Goal: Task Accomplishment & Management: Manage account settings

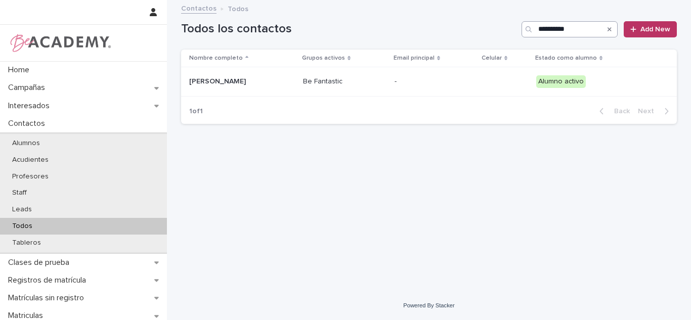
click at [573, 27] on input "**********" at bounding box center [569, 29] width 96 height 16
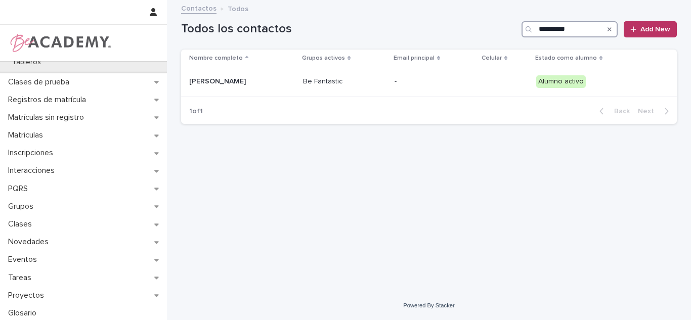
scroll to position [183, 0]
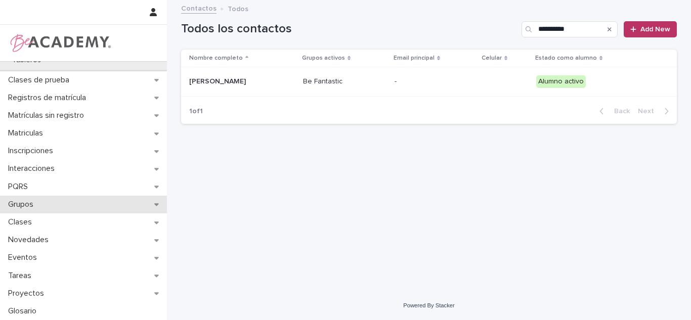
click at [14, 198] on div "Grupos" at bounding box center [83, 205] width 167 height 18
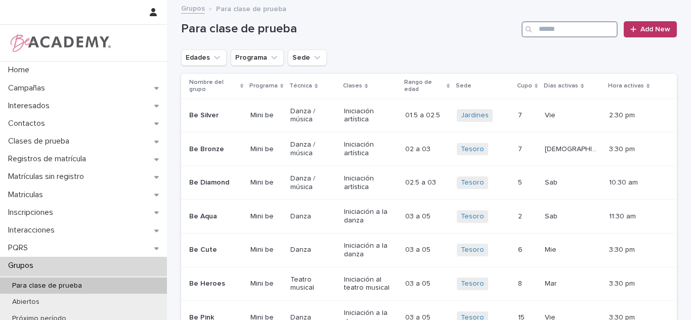
click at [562, 31] on input "Search" at bounding box center [569, 29] width 96 height 16
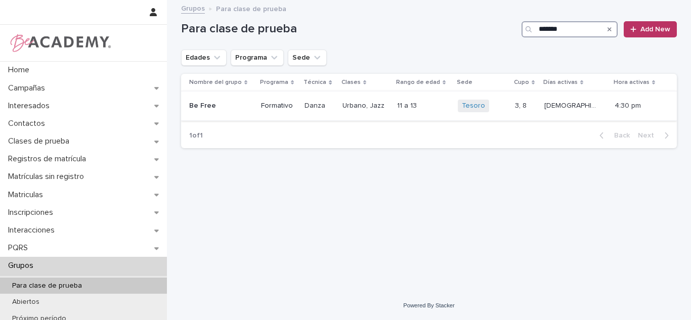
type input "*******"
click at [445, 105] on p at bounding box center [423, 106] width 53 height 9
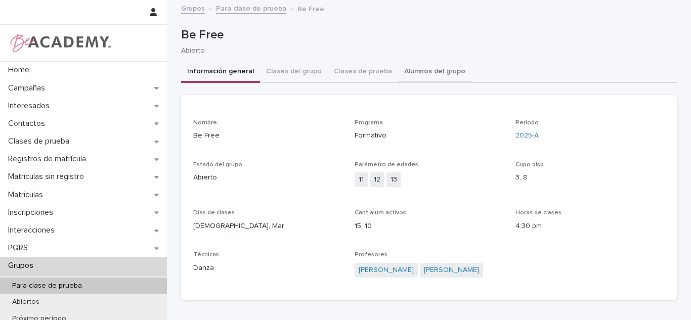
click at [424, 68] on button "Alumnos del grupo" at bounding box center [434, 72] width 73 height 21
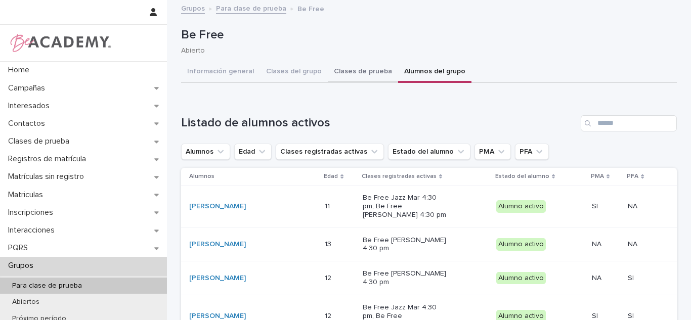
click at [335, 75] on button "Clases de prueba" at bounding box center [363, 72] width 70 height 21
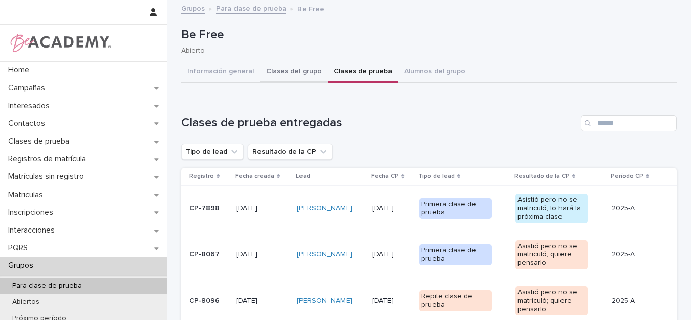
click at [309, 69] on button "Clases del grupo" at bounding box center [294, 72] width 68 height 21
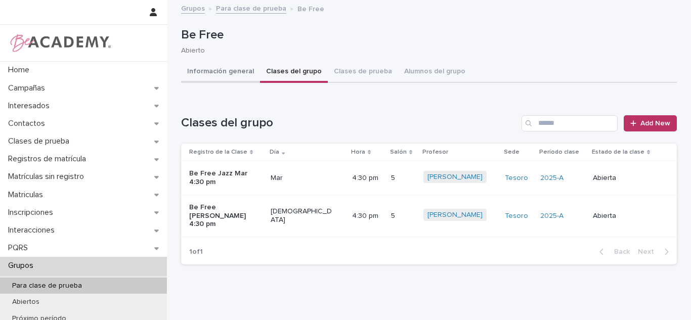
click at [230, 73] on button "Información general" at bounding box center [220, 72] width 79 height 21
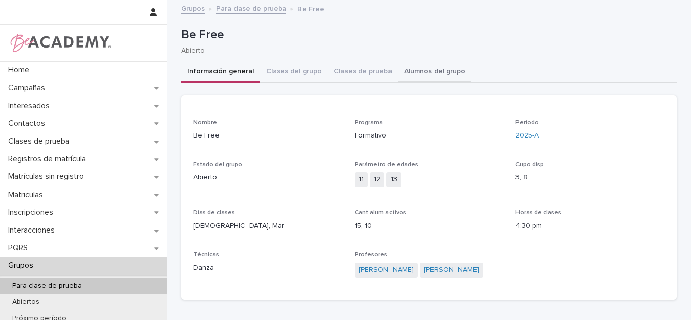
click at [435, 75] on button "Alumnos del grupo" at bounding box center [434, 72] width 73 height 21
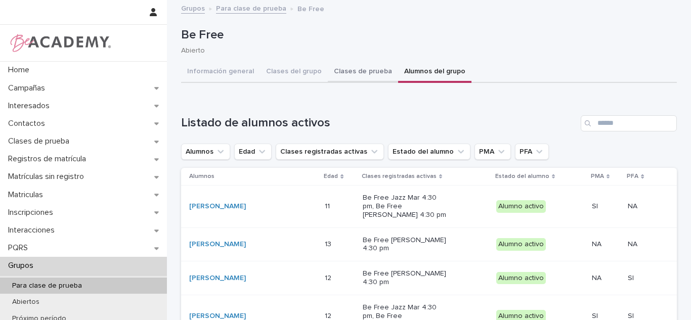
click at [357, 67] on button "Clases de prueba" at bounding box center [363, 72] width 70 height 21
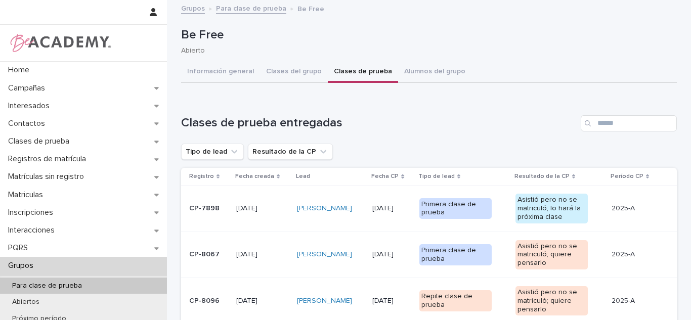
scroll to position [51, 0]
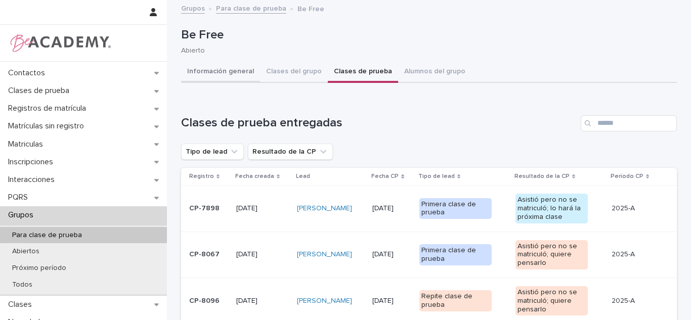
click at [245, 73] on button "Información general" at bounding box center [220, 72] width 79 height 21
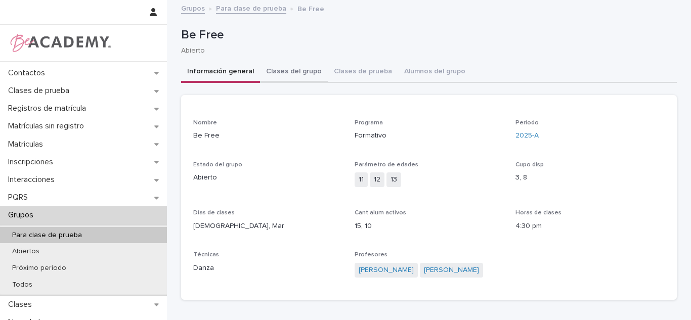
click at [277, 75] on button "Clases del grupo" at bounding box center [294, 72] width 68 height 21
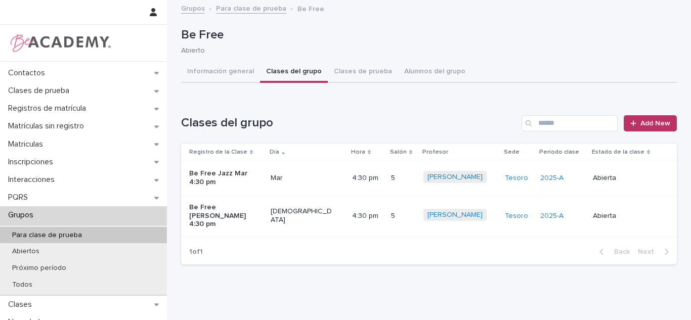
click at [301, 177] on td "Mar" at bounding box center [307, 178] width 81 height 34
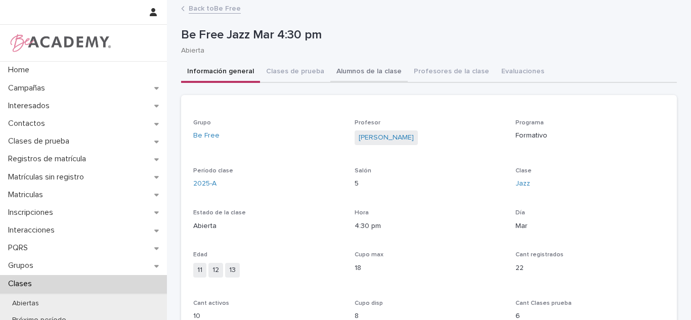
click at [352, 73] on button "Alumnos de la clase" at bounding box center [368, 72] width 77 height 21
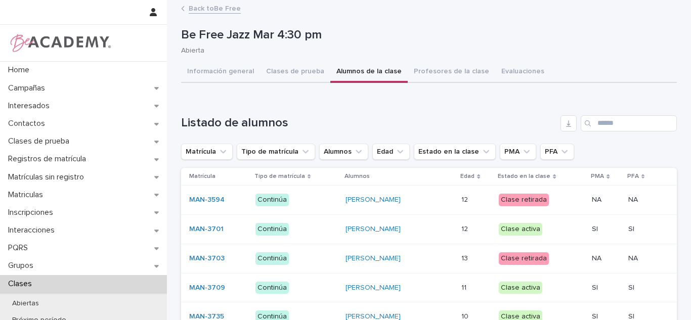
drag, startPoint x: 670, startPoint y: 82, endPoint x: 677, endPoint y: 101, distance: 20.0
click at [354, 197] on link "[PERSON_NAME]" at bounding box center [372, 200] width 55 height 9
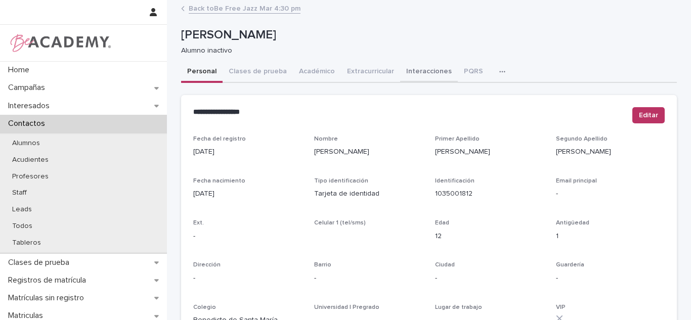
click at [425, 72] on button "Interacciones" at bounding box center [429, 72] width 58 height 21
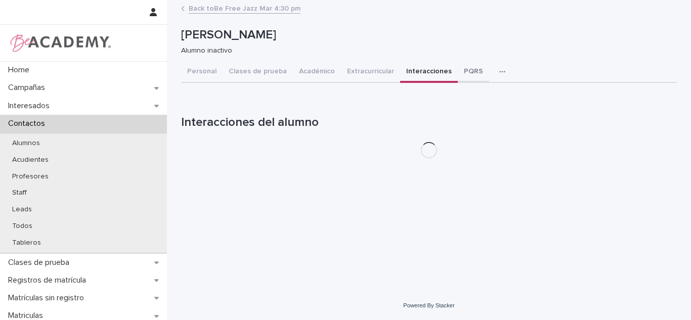
click at [461, 75] on button "PQRS" at bounding box center [473, 72] width 31 height 21
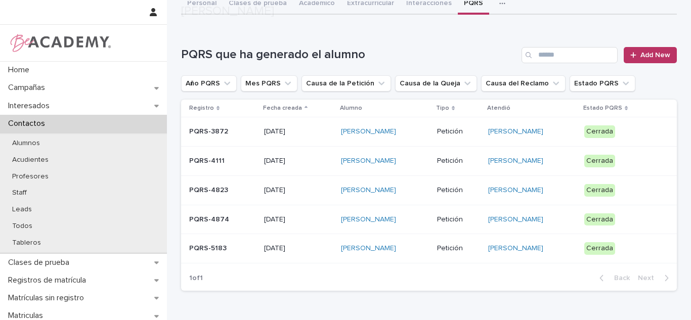
scroll to position [80, 0]
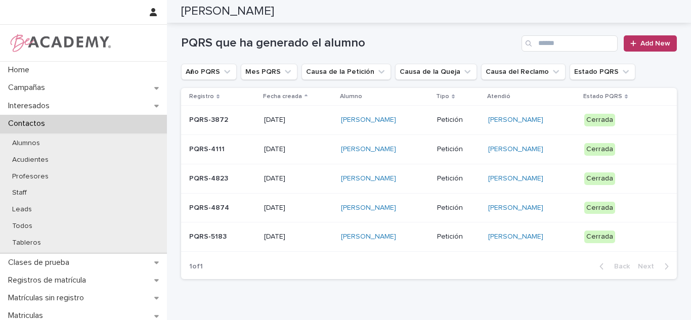
click at [419, 154] on div "[PERSON_NAME]" at bounding box center [385, 149] width 88 height 17
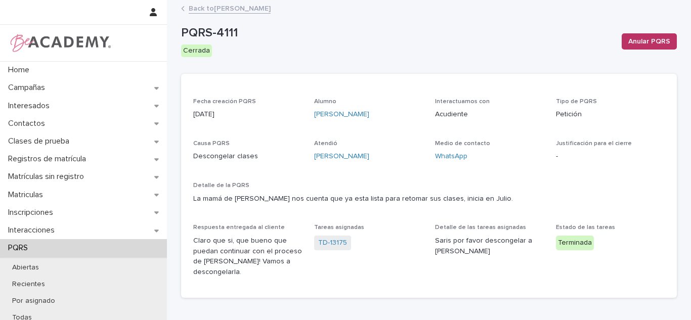
click at [258, 5] on link "Back to [PERSON_NAME]" at bounding box center [230, 8] width 82 height 12
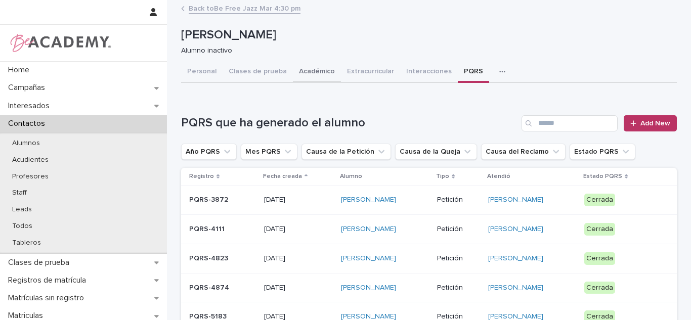
click at [298, 80] on button "Académico" at bounding box center [317, 72] width 48 height 21
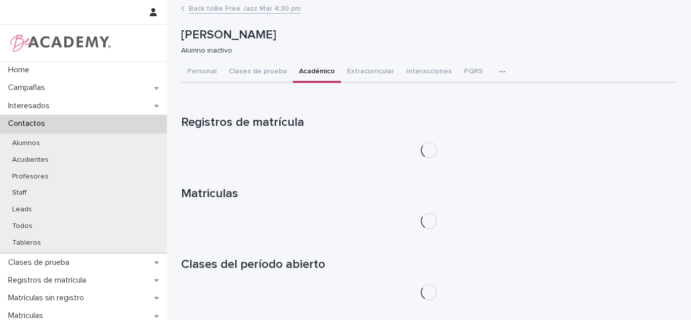
click at [451, 83] on div "Can't display tree at index 0 Can't display tree at index 2 Loading... Saving… …" at bounding box center [429, 231] width 496 height 297
click at [458, 74] on button "PQRS" at bounding box center [473, 72] width 31 height 21
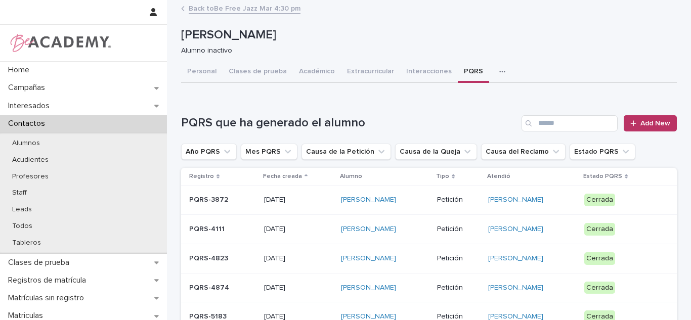
scroll to position [93, 0]
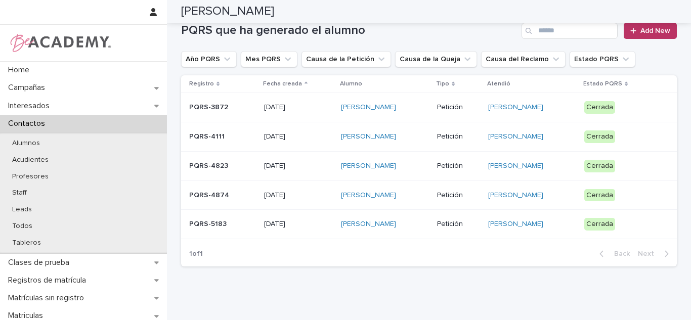
click at [420, 232] on div "[PERSON_NAME]" at bounding box center [385, 224] width 88 height 17
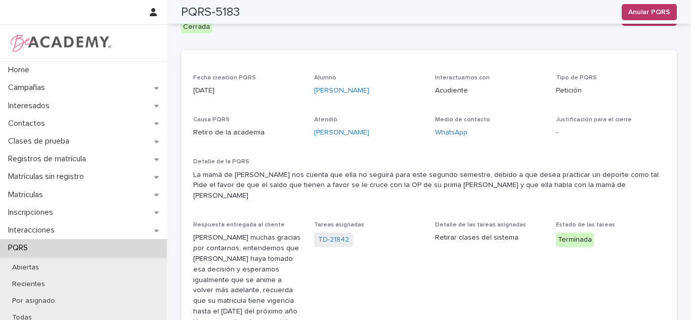
scroll to position [21, 0]
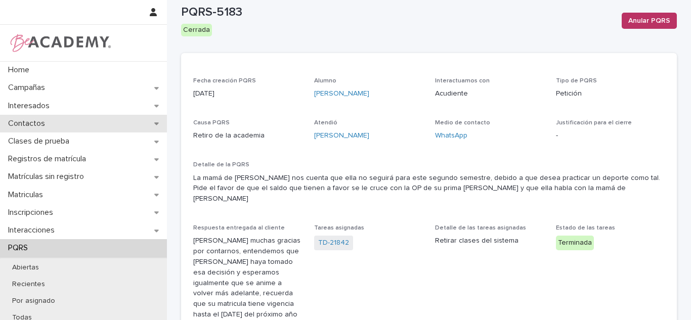
click at [22, 115] on div "Home Campañas Interesados Contactos Clases de prueba Registros de matrícula Mat…" at bounding box center [83, 265] width 167 height 408
click at [27, 121] on p "Contactos" at bounding box center [28, 124] width 49 height 10
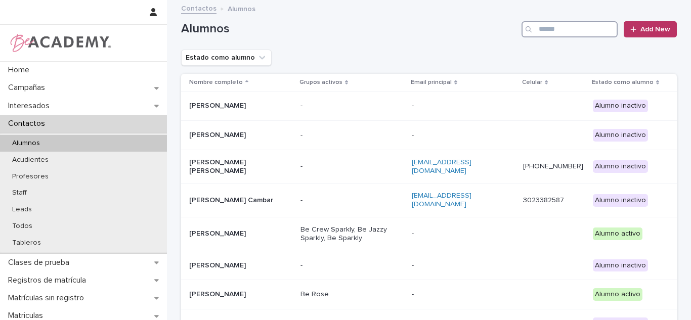
click at [547, 36] on input "Search" at bounding box center [569, 29] width 96 height 16
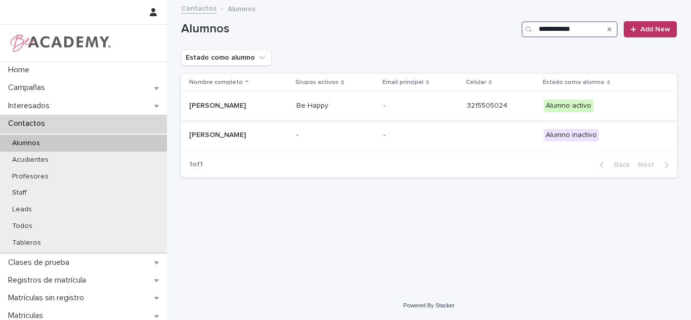
type input "**********"
click at [276, 108] on p "Celeste Castaño Ramirez" at bounding box center [238, 106] width 99 height 9
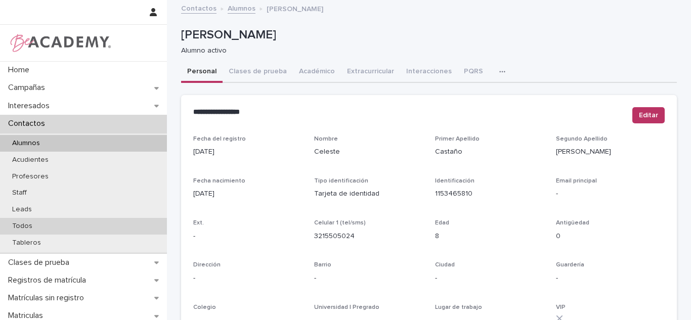
click at [49, 224] on div "Todos" at bounding box center [83, 226] width 167 height 17
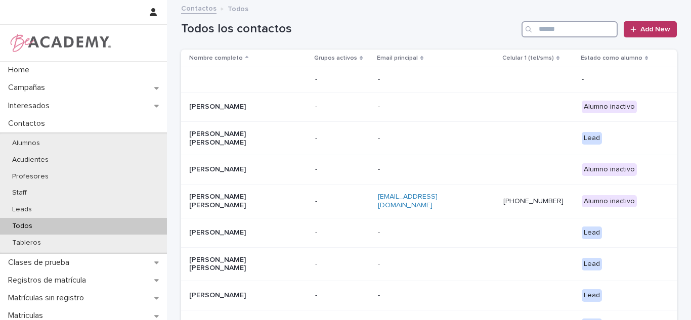
click at [574, 37] on input "Search" at bounding box center [569, 29] width 96 height 16
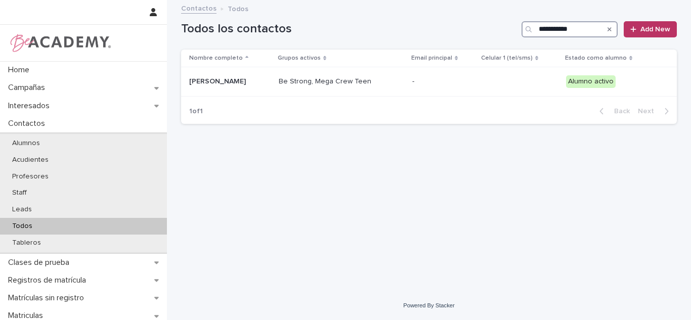
type input "**********"
click at [595, 28] on input "**********" at bounding box center [569, 29] width 96 height 16
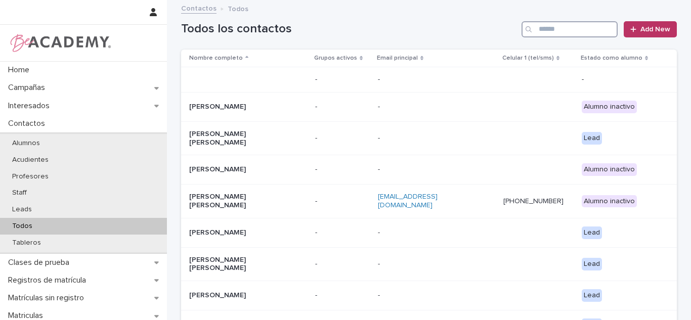
click at [597, 26] on input "Search" at bounding box center [569, 29] width 96 height 16
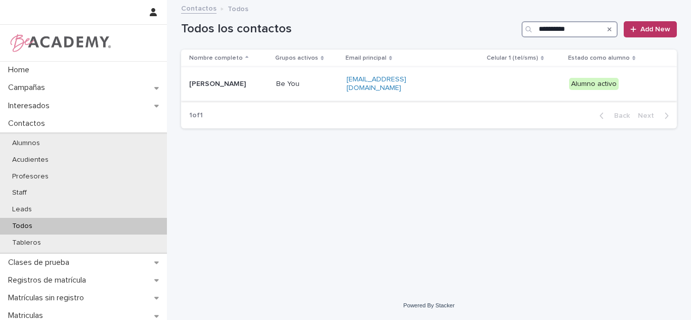
type input "**********"
click at [266, 89] on div "Violeta Vallejo Martinez" at bounding box center [228, 84] width 79 height 17
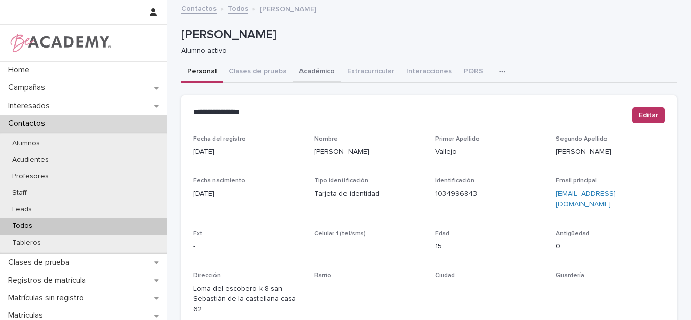
click at [321, 69] on button "Académico" at bounding box center [317, 72] width 48 height 21
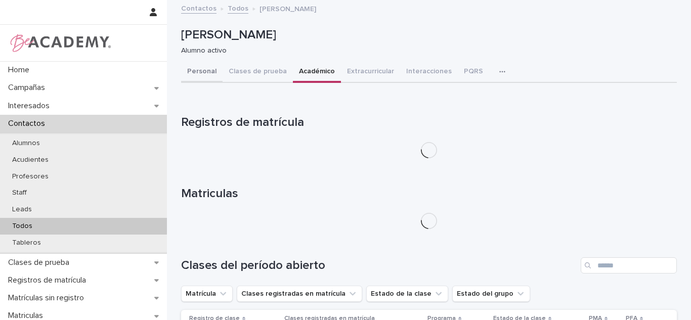
drag, startPoint x: 188, startPoint y: 71, endPoint x: 666, endPoint y: 66, distance: 478.0
click at [188, 71] on button "Personal" at bounding box center [201, 72] width 41 height 21
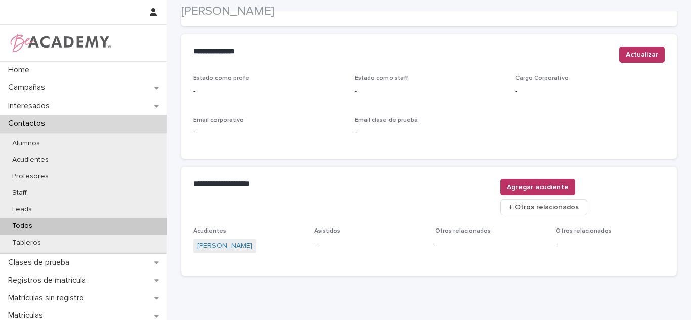
scroll to position [443, 0]
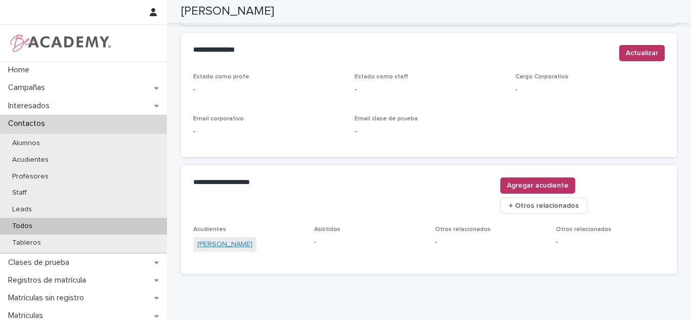
click at [238, 239] on link "Pamela Martinez Muñoz" at bounding box center [224, 244] width 55 height 11
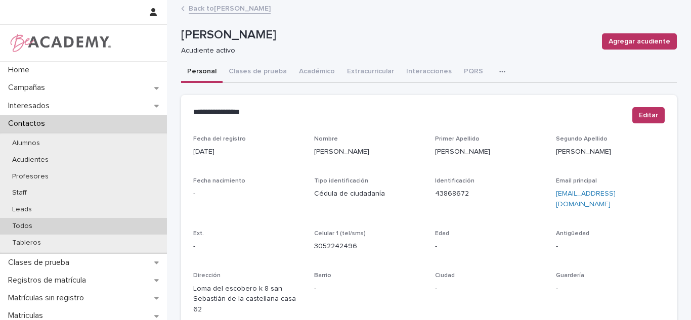
click at [59, 223] on div "Todos" at bounding box center [83, 226] width 167 height 17
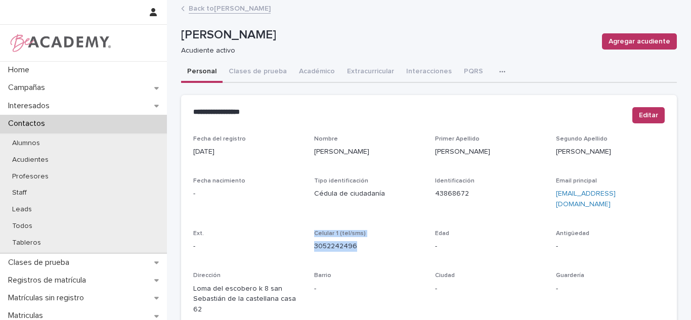
drag, startPoint x: 361, startPoint y: 233, endPoint x: 303, endPoint y: 236, distance: 57.7
click at [303, 236] on div "Fecha del registro 09/12/2024 Nombre Pamela Primer Apellido Martinez Segundo Ap…" at bounding box center [428, 296] width 471 height 320
drag, startPoint x: 324, startPoint y: 236, endPoint x: 326, endPoint y: 257, distance: 21.3
drag, startPoint x: 326, startPoint y: 257, endPoint x: 370, endPoint y: 253, distance: 44.2
click at [369, 253] on div "Fecha del registro 09/12/2024 Nombre Pamela Primer Apellido Martinez Segundo Ap…" at bounding box center [428, 296] width 471 height 320
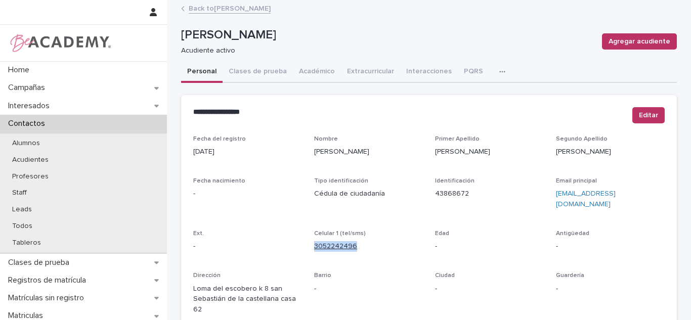
drag, startPoint x: 358, startPoint y: 241, endPoint x: 329, endPoint y: 236, distance: 29.4
click at [305, 239] on div "Fecha del registro 09/12/2024 Nombre Pamela Primer Apellido Martinez Segundo Ap…" at bounding box center [428, 296] width 471 height 320
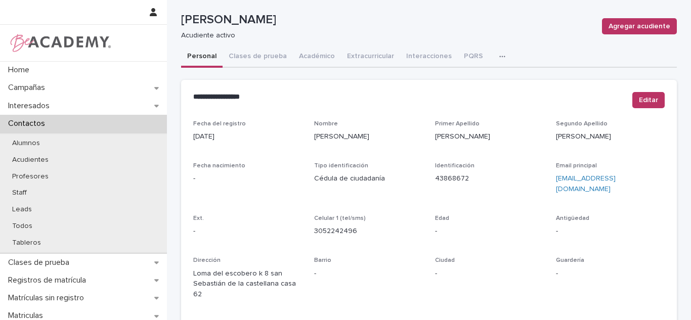
scroll to position [4, 0]
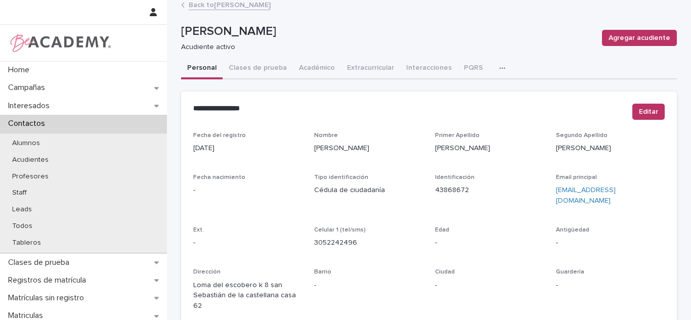
click at [271, 243] on div "Fecha del registro 09/12/2024 Nombre Pamela Primer Apellido Martinez Segundo Ap…" at bounding box center [428, 292] width 471 height 320
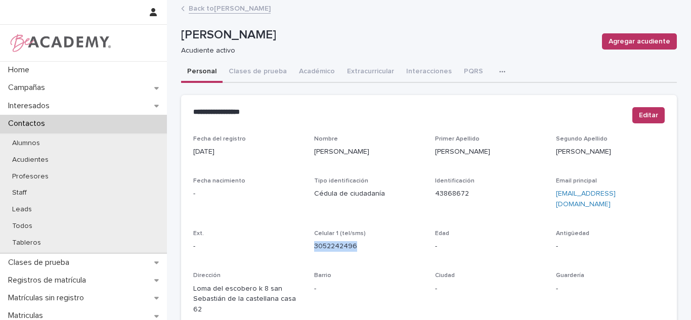
drag, startPoint x: 356, startPoint y: 244, endPoint x: 312, endPoint y: 247, distance: 44.6
click at [314, 247] on div "Celular 1 (tel/sms) 3052242496" at bounding box center [368, 245] width 109 height 30
copy link "3052242496"
click at [38, 218] on div "Todos" at bounding box center [83, 226] width 167 height 17
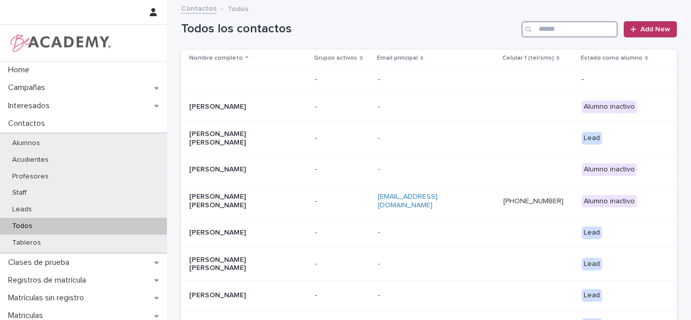
click at [594, 32] on input "Search" at bounding box center [569, 29] width 96 height 16
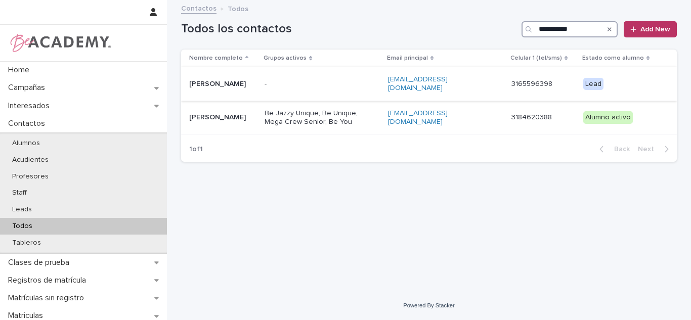
type input "**********"
drag, startPoint x: 254, startPoint y: 88, endPoint x: 257, endPoint y: 188, distance: 100.2
click at [257, 191] on div "**********" at bounding box center [429, 133] width 506 height 265
click at [256, 176] on div "**********" at bounding box center [429, 133] width 506 height 265
drag, startPoint x: 261, startPoint y: 113, endPoint x: 266, endPoint y: 203, distance: 90.7
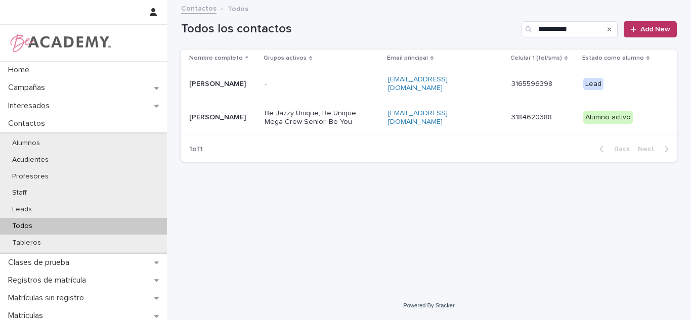
click at [266, 203] on div "**********" at bounding box center [429, 133] width 506 height 265
click at [249, 117] on p "Salome Acosta Uribe" at bounding box center [222, 117] width 67 height 9
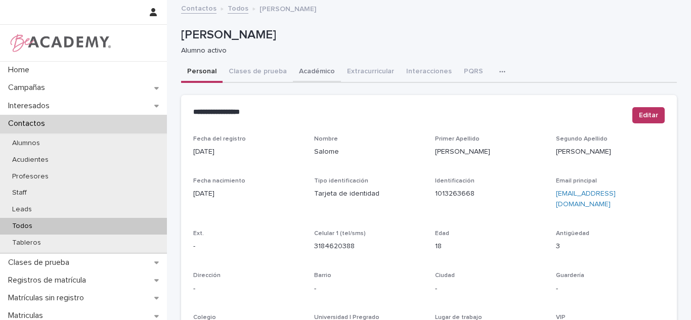
click at [302, 62] on button "Académico" at bounding box center [317, 72] width 48 height 21
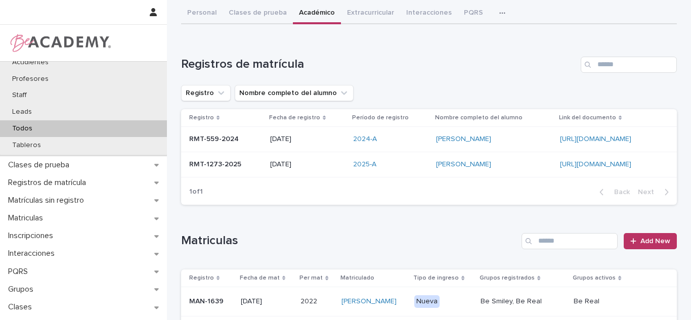
scroll to position [53, 0]
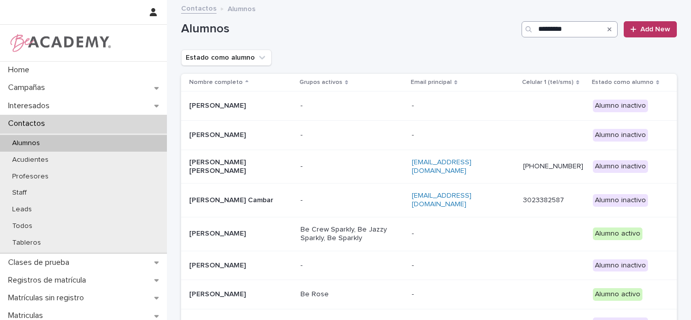
type input "**********"
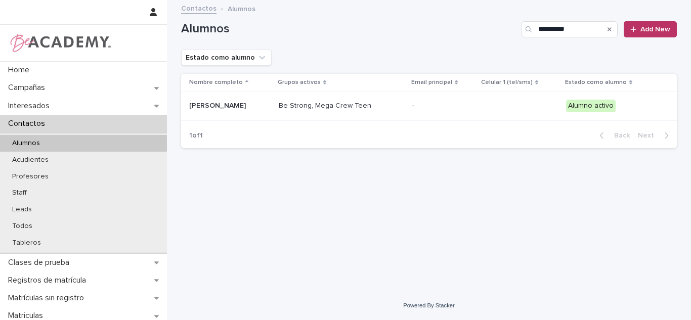
click at [331, 107] on p "Be Strong, Mega Crew Teen" at bounding box center [329, 106] width 101 height 9
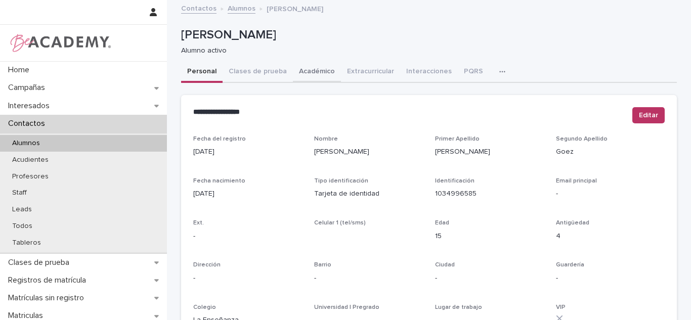
click at [293, 74] on button "Académico" at bounding box center [317, 72] width 48 height 21
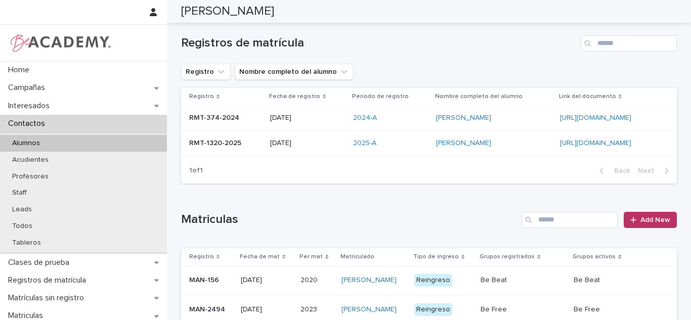
scroll to position [360, 0]
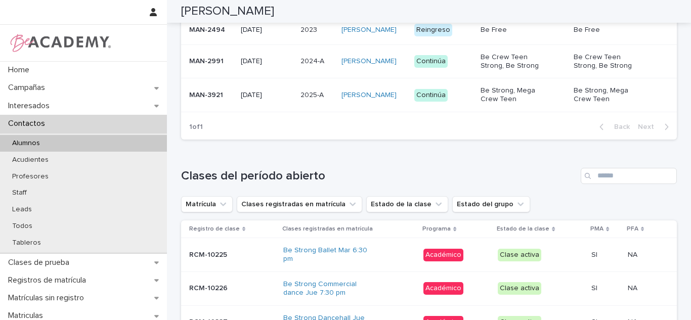
click at [285, 105] on td "[DATE]" at bounding box center [267, 95] width 60 height 34
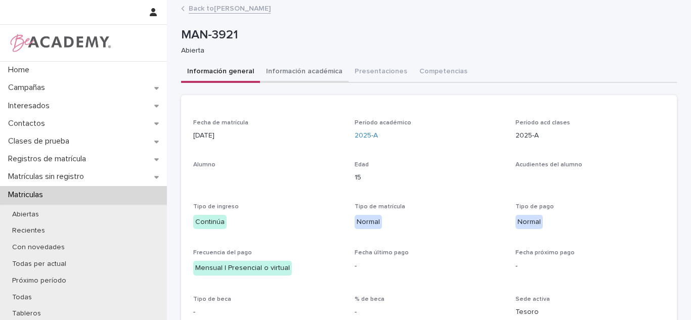
click at [303, 64] on button "Información académica" at bounding box center [304, 72] width 89 height 21
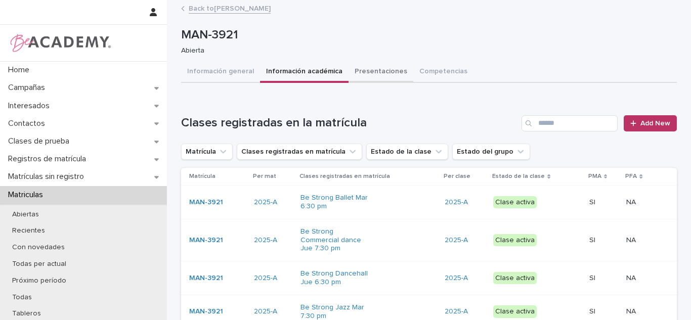
click at [384, 72] on button "Presentaciones" at bounding box center [380, 72] width 65 height 21
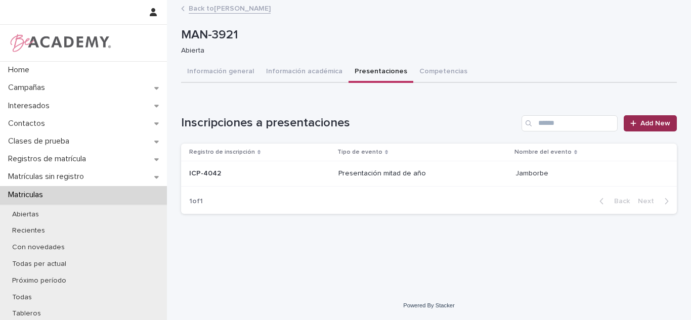
click at [637, 130] on link "Add New" at bounding box center [650, 123] width 53 height 16
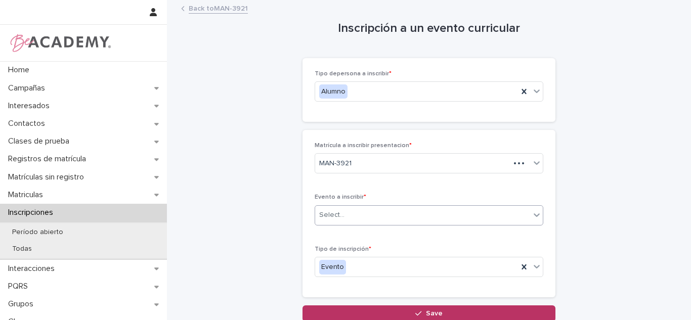
click at [348, 222] on div "Select..." at bounding box center [422, 215] width 215 height 17
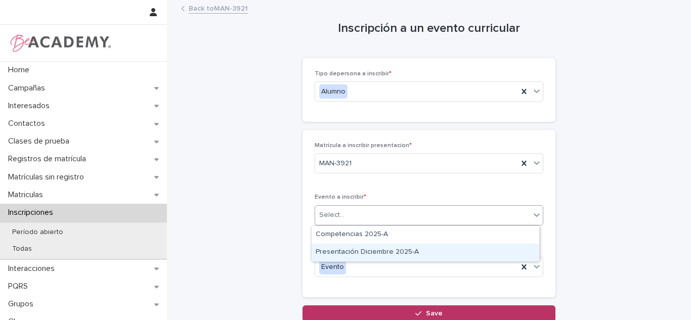
click at [344, 248] on div "Presentación Diciembre 2025-A" at bounding box center [426, 253] width 228 height 18
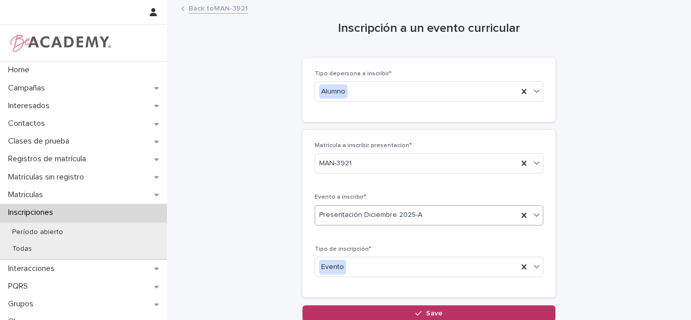
click at [396, 316] on button "Save" at bounding box center [428, 313] width 253 height 16
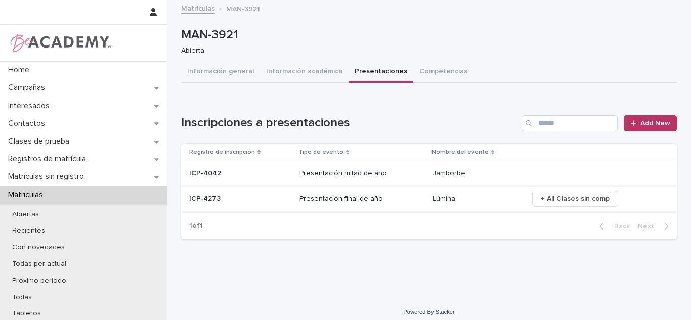
click at [544, 200] on span "+ All Clases sin comp" at bounding box center [575, 199] width 69 height 10
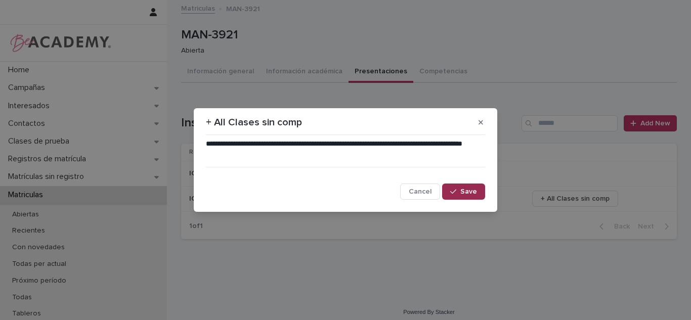
click at [466, 189] on span "Save" at bounding box center [468, 191] width 17 height 7
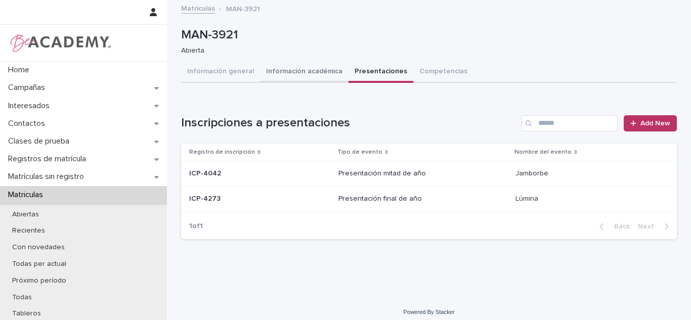
click at [283, 66] on button "Información académica" at bounding box center [304, 72] width 89 height 21
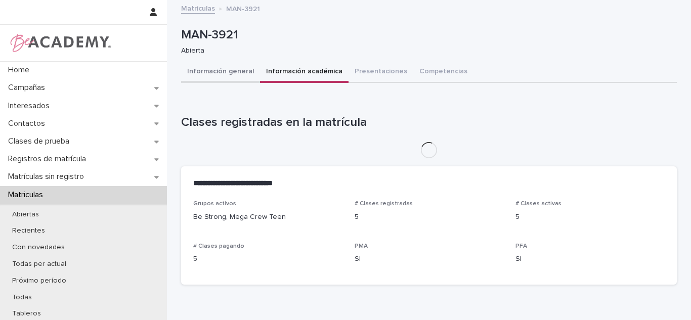
click at [229, 77] on button "Información general" at bounding box center [220, 72] width 79 height 21
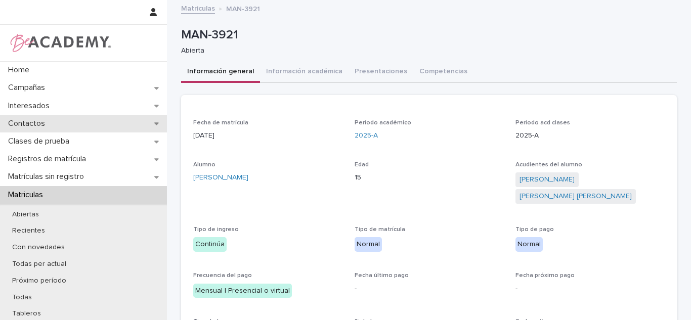
click at [77, 121] on div "Contactos" at bounding box center [83, 124] width 167 height 18
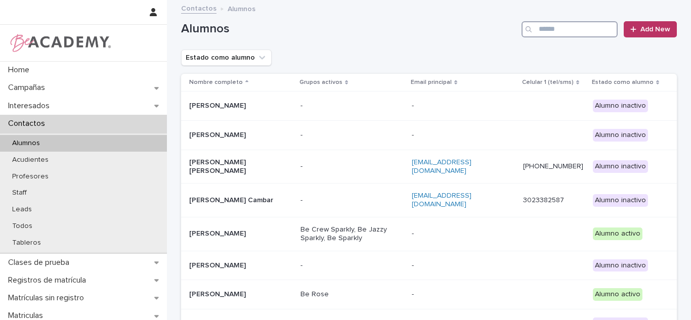
click at [559, 29] on input "Search" at bounding box center [569, 29] width 96 height 16
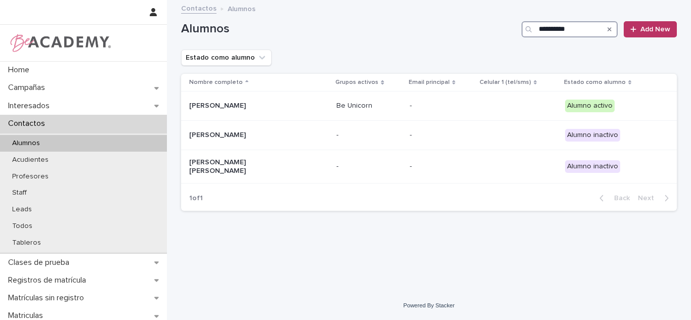
type input "**********"
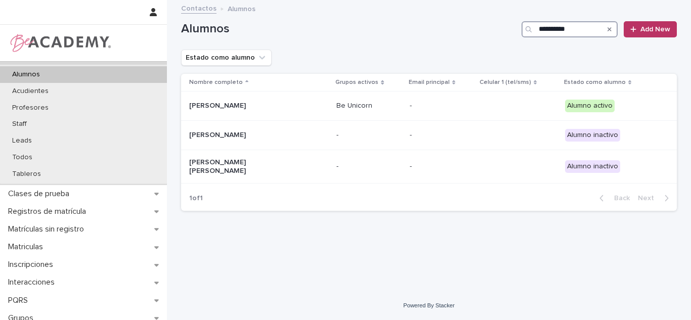
scroll to position [147, 0]
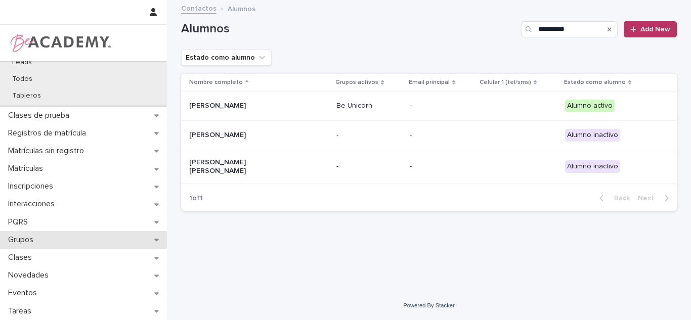
click at [13, 233] on div "Grupos" at bounding box center [83, 240] width 167 height 18
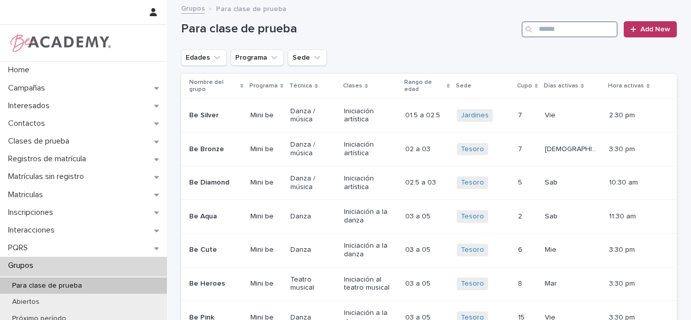
click at [554, 30] on input "Search" at bounding box center [569, 29] width 96 height 16
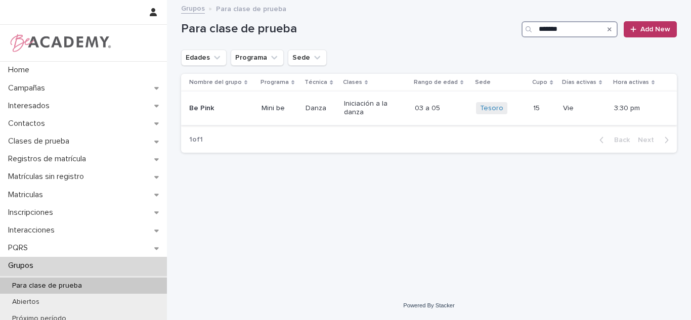
type input "*******"
click at [542, 106] on p at bounding box center [544, 108] width 22 height 9
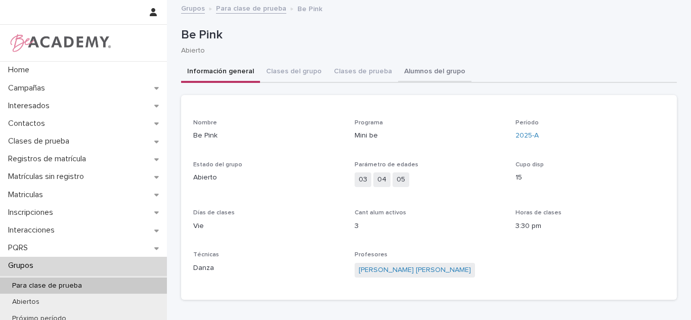
click at [416, 80] on button "Alumnos del grupo" at bounding box center [434, 72] width 73 height 21
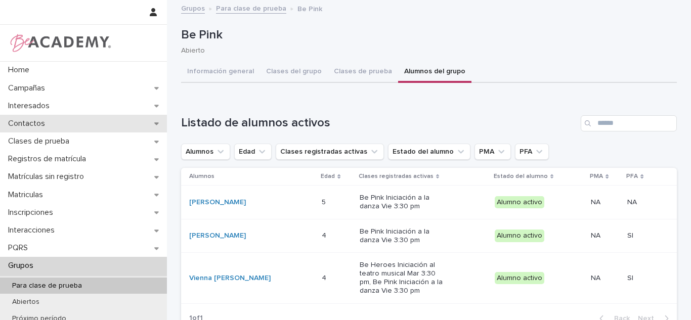
click at [116, 124] on div "Contactos" at bounding box center [83, 124] width 167 height 18
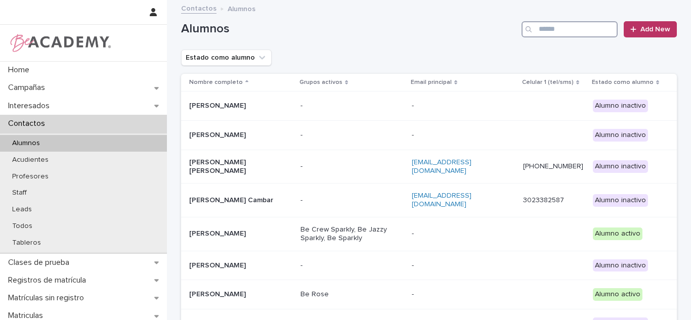
click at [548, 28] on input "Search" at bounding box center [569, 29] width 96 height 16
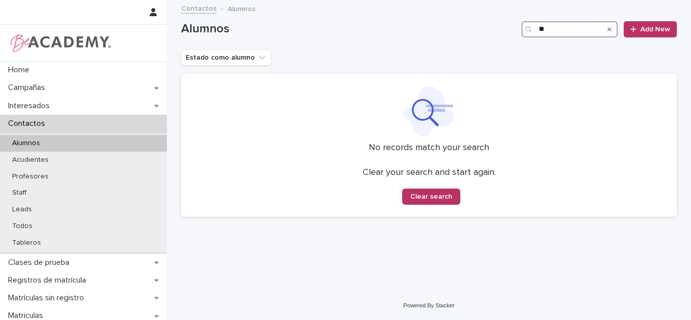
type input "*"
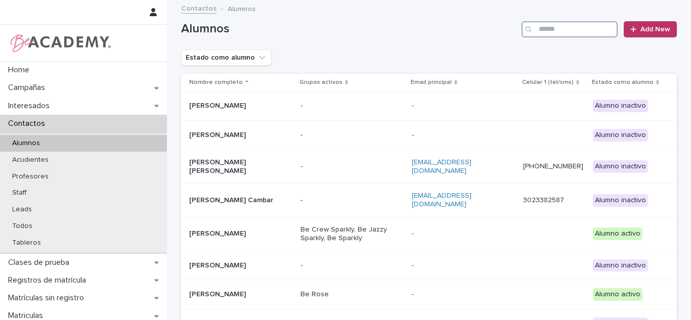
scroll to position [183, 0]
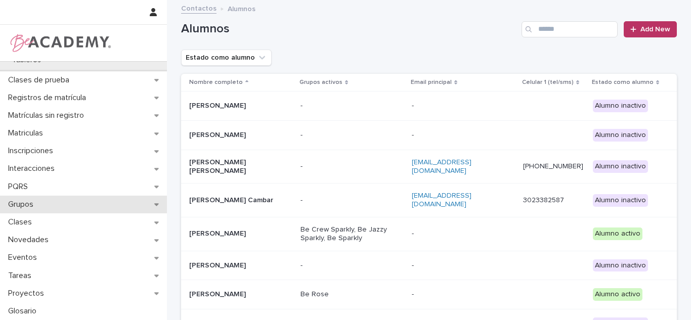
click at [32, 206] on p "Grupos" at bounding box center [22, 205] width 37 height 10
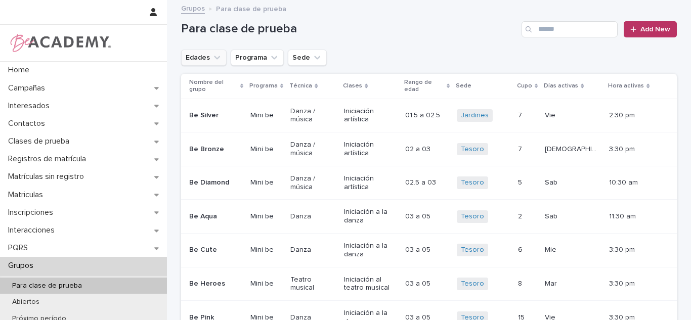
click at [205, 65] on button "Edades" at bounding box center [204, 58] width 46 height 16
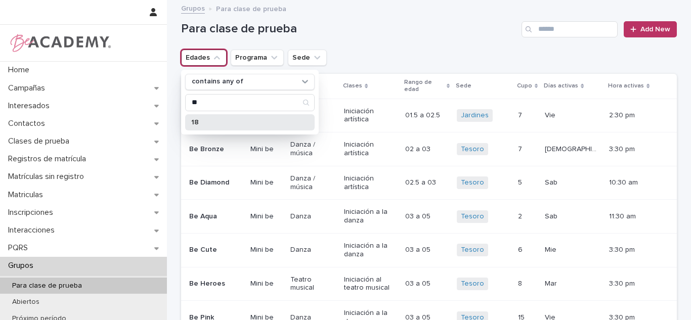
drag, startPoint x: 237, startPoint y: 121, endPoint x: 232, endPoint y: 122, distance: 5.7
click at [232, 121] on p "18" at bounding box center [244, 122] width 107 height 7
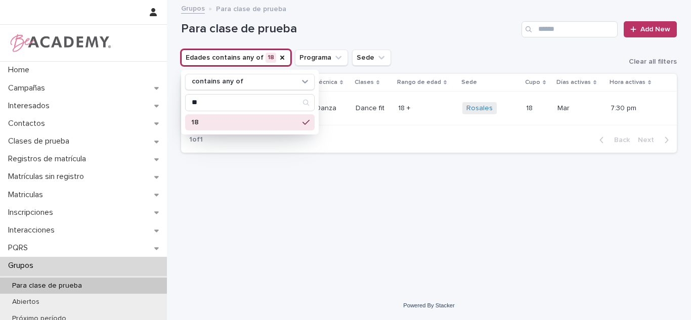
click at [268, 124] on p "18" at bounding box center [244, 122] width 107 height 7
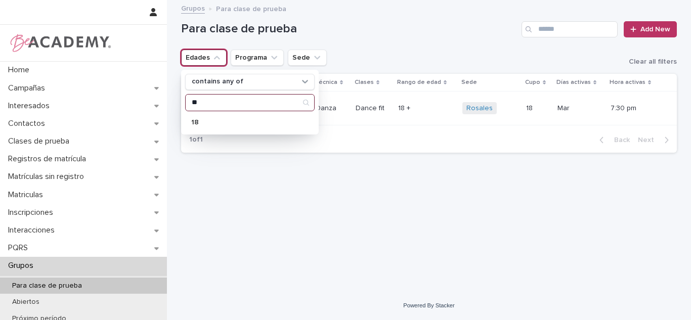
click at [252, 104] on input "**" at bounding box center [250, 103] width 128 height 16
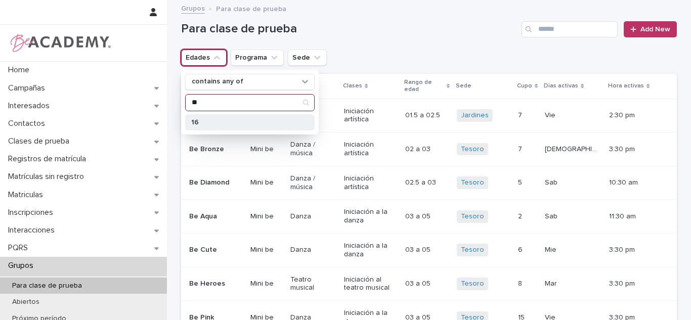
type input "**"
click at [261, 115] on div "16" at bounding box center [249, 122] width 129 height 16
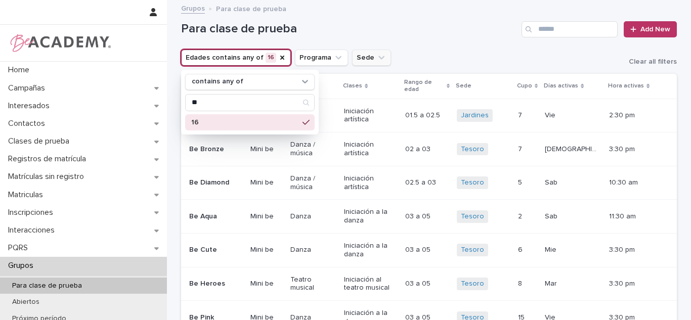
click at [358, 54] on button "Sede" at bounding box center [371, 58] width 39 height 16
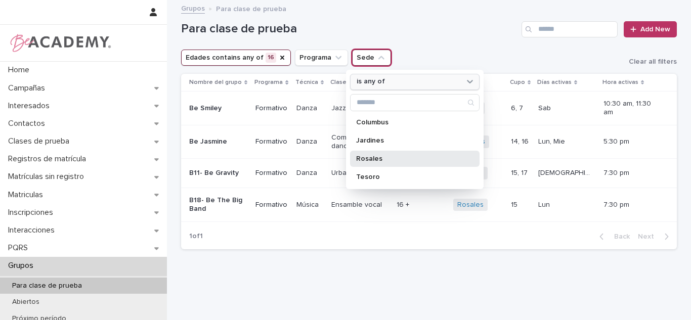
drag, startPoint x: 398, startPoint y: 154, endPoint x: 419, endPoint y: 78, distance: 78.8
click at [398, 157] on div "Rosales" at bounding box center [414, 159] width 129 height 16
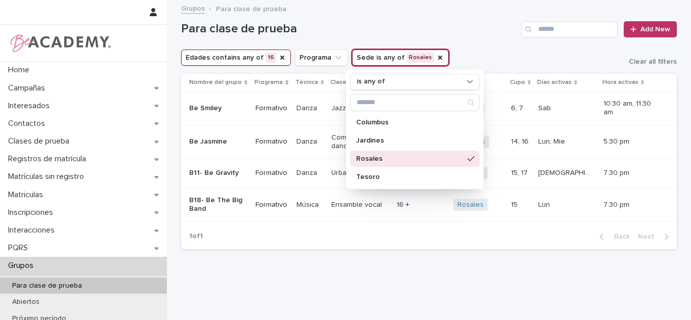
click at [425, 28] on h1 "Para clase de prueba" at bounding box center [349, 29] width 336 height 15
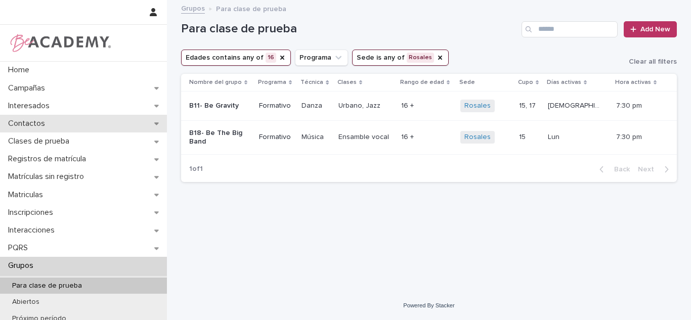
click at [90, 120] on div "Contactos" at bounding box center [83, 124] width 167 height 18
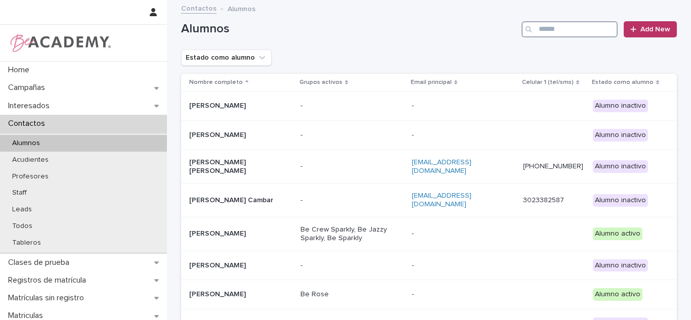
click at [543, 26] on input "Search" at bounding box center [569, 29] width 96 height 16
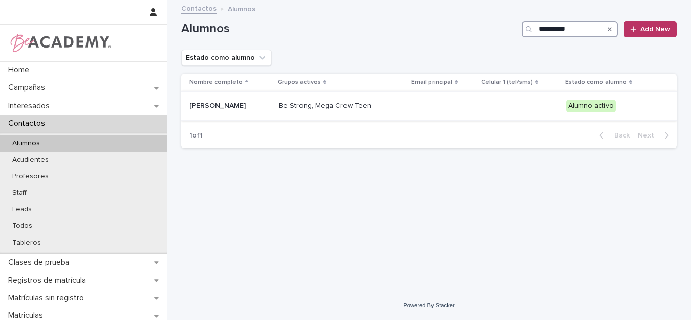
type input "**********"
click at [305, 101] on div "Be Strong, Mega Crew Teen" at bounding box center [329, 105] width 101 height 11
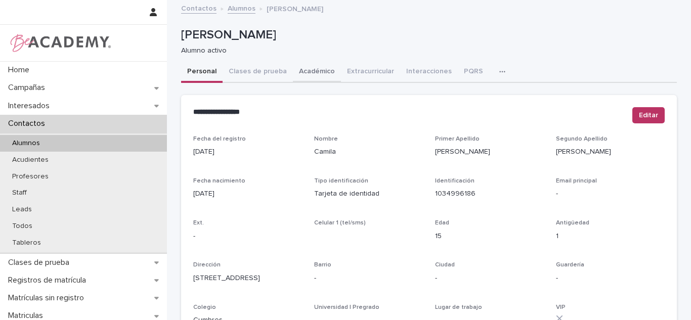
click at [327, 62] on button "Académico" at bounding box center [317, 72] width 48 height 21
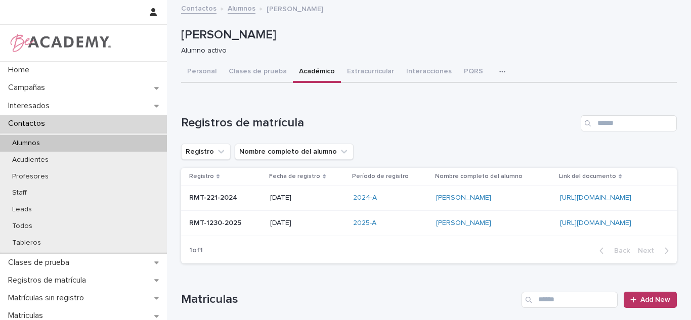
scroll to position [242, 0]
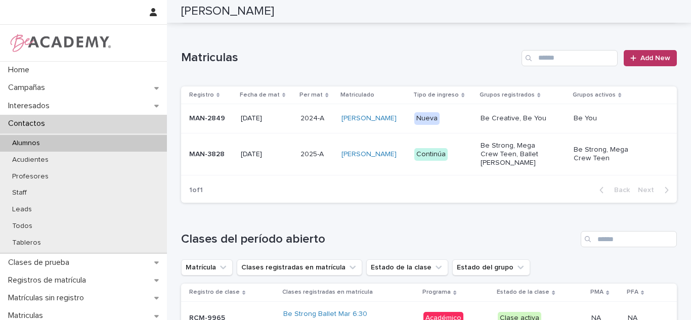
click at [275, 163] on td "05/02/2025" at bounding box center [267, 154] width 60 height 42
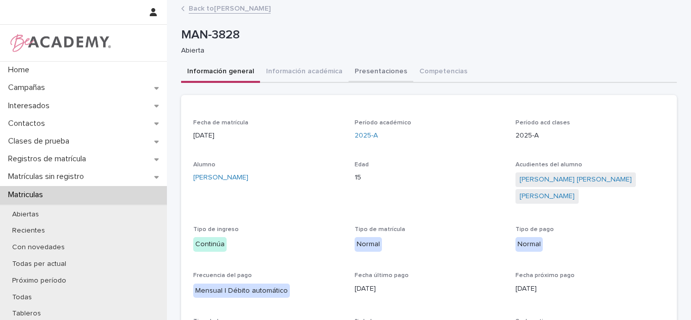
click at [380, 64] on button "Presentaciones" at bounding box center [380, 72] width 65 height 21
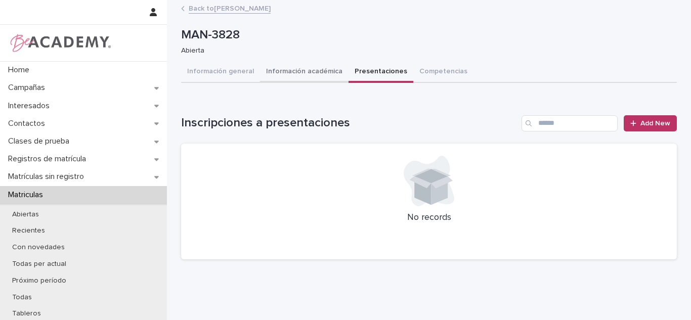
click at [315, 71] on button "Información académica" at bounding box center [304, 72] width 89 height 21
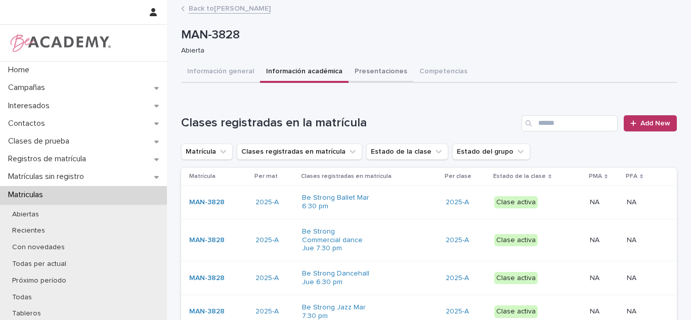
click at [374, 73] on button "Presentaciones" at bounding box center [380, 72] width 65 height 21
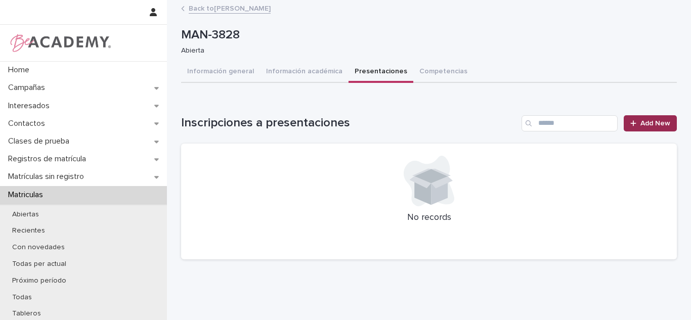
click at [654, 126] on span "Add New" at bounding box center [655, 123] width 30 height 7
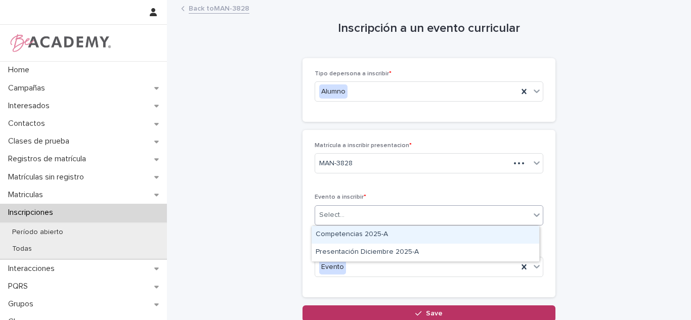
click at [354, 214] on div "Select..." at bounding box center [422, 215] width 215 height 17
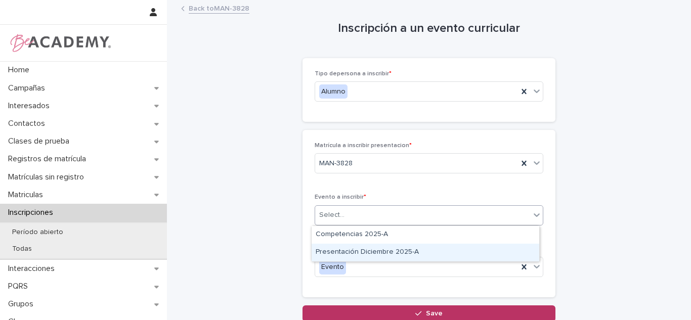
click at [352, 254] on div "Presentación Diciembre 2025-A" at bounding box center [426, 253] width 228 height 18
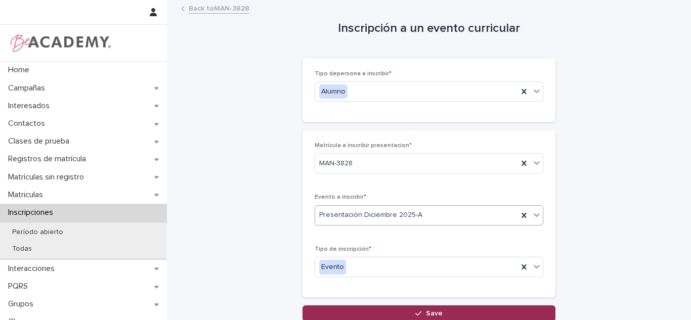
click at [361, 312] on button "Save" at bounding box center [428, 313] width 253 height 16
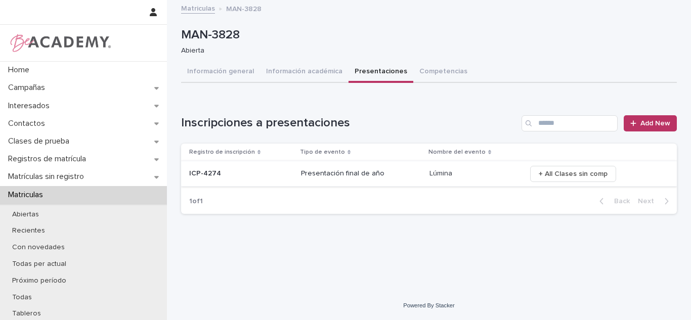
click at [545, 180] on button "+ All Clases sin comp" at bounding box center [573, 174] width 86 height 16
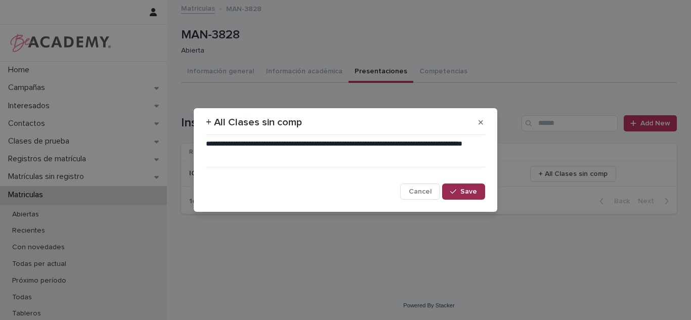
drag, startPoint x: 460, startPoint y: 198, endPoint x: 174, endPoint y: 13, distance: 340.5
click at [460, 198] on button "Save" at bounding box center [463, 192] width 43 height 16
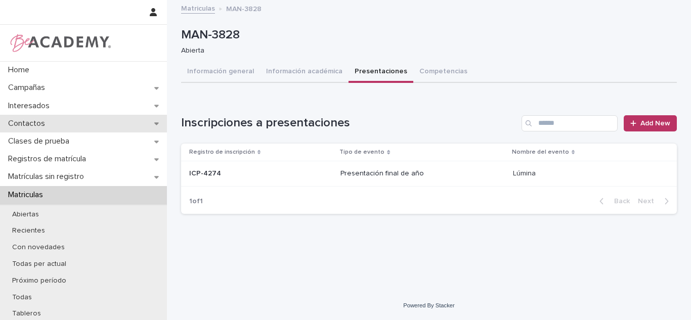
click at [51, 124] on p "Contactos" at bounding box center [28, 124] width 49 height 10
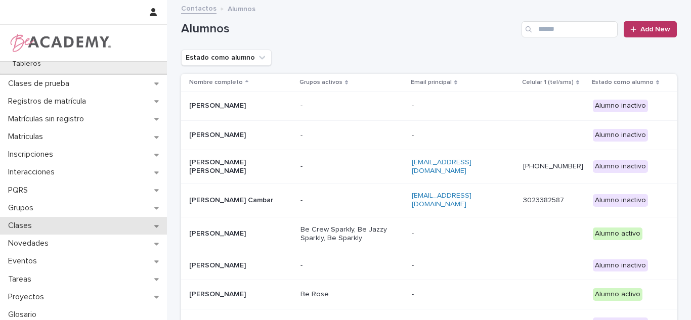
scroll to position [183, 0]
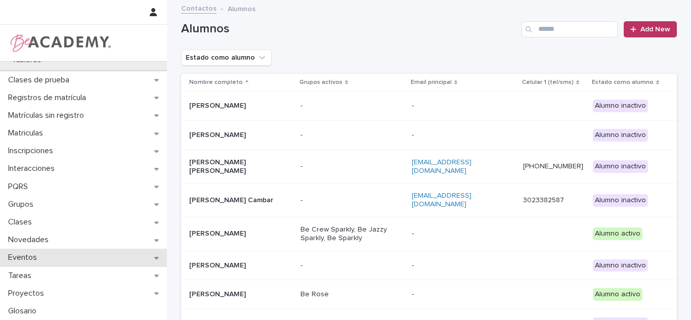
click at [66, 259] on div "Eventos" at bounding box center [83, 258] width 167 height 18
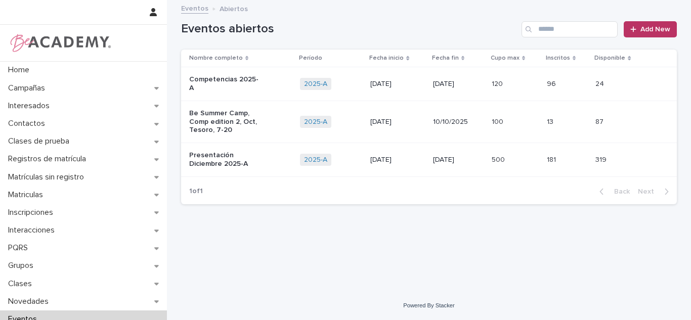
click at [216, 151] on p "Presentación Diciembre 2025-A" at bounding box center [225, 159] width 72 height 17
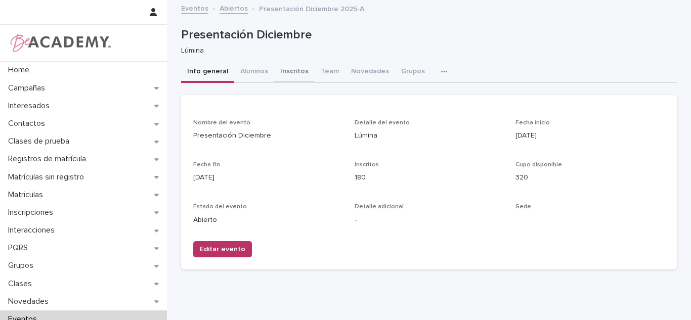
click at [274, 73] on button "Inscritos" at bounding box center [294, 72] width 40 height 21
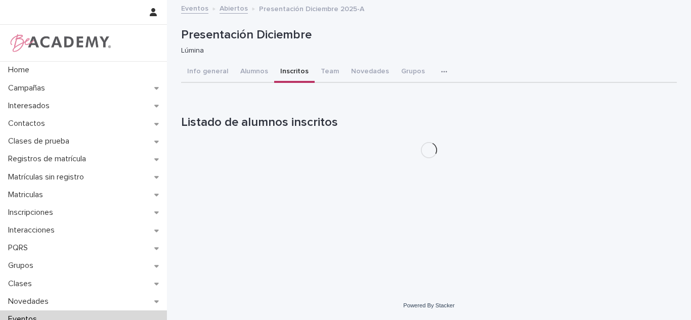
click at [601, 119] on h1 "Listado de alumnos inscritos" at bounding box center [429, 122] width 496 height 15
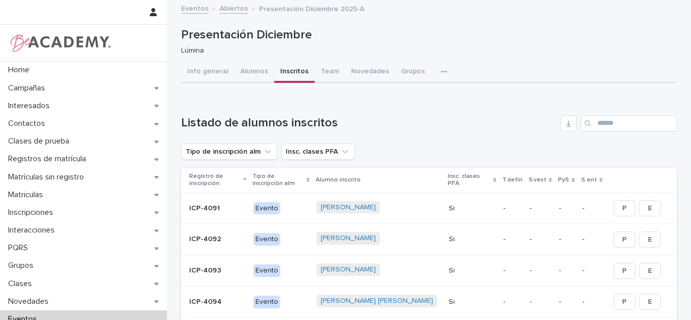
click at [597, 116] on input "Search" at bounding box center [629, 123] width 96 height 16
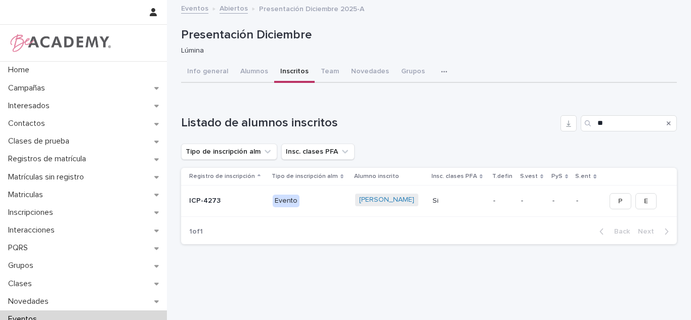
type input "*"
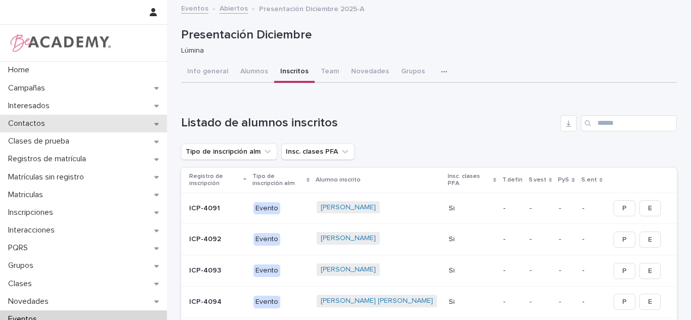
click at [83, 128] on div "Contactos" at bounding box center [83, 124] width 167 height 18
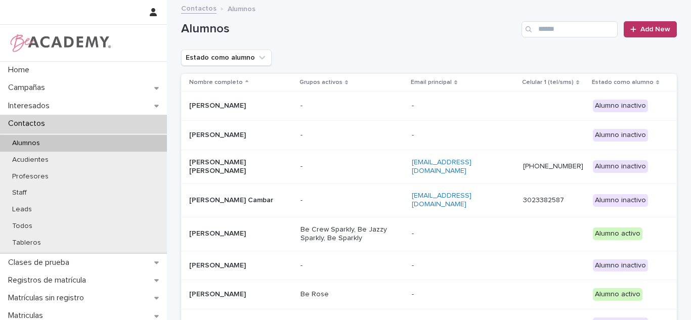
click at [555, 18] on div "Alumnos Add New" at bounding box center [429, 25] width 496 height 49
